Goal: Browse casually: Explore the website without a specific task or goal

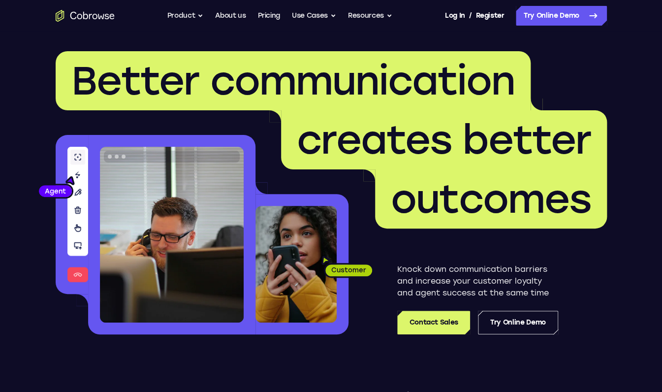
click at [31, 182] on header "Better communication creates better outcomes Customer Agent Agent Knock down co…" at bounding box center [331, 197] width 630 height 331
click at [27, 186] on header "Better communication creates better outcomes Customer Agent Agent Knock down co…" at bounding box center [331, 197] width 630 height 331
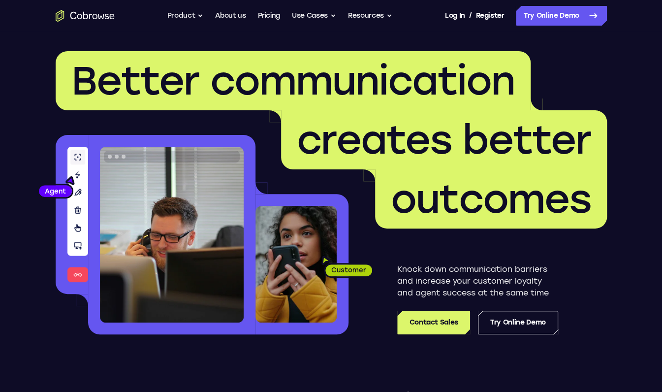
click at [592, 45] on header "Better communication creates better outcomes Customer Agent Agent Knock down co…" at bounding box center [331, 197] width 630 height 331
click at [627, 253] on header "Better communication creates better outcomes Customer Agent Agent Knock down co…" at bounding box center [331, 197] width 630 height 331
drag, startPoint x: 561, startPoint y: 363, endPoint x: 332, endPoint y: 317, distance: 233.0
